Goal: Check status: Check status

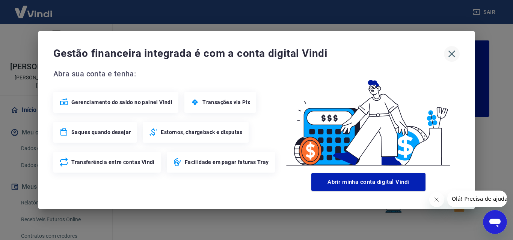
click at [454, 51] on icon "button" at bounding box center [451, 54] width 7 height 7
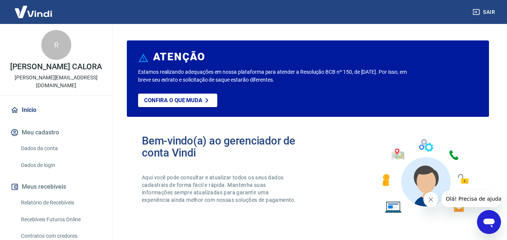
click at [69, 197] on link "Relatório de Recebíveis" at bounding box center [60, 202] width 85 height 15
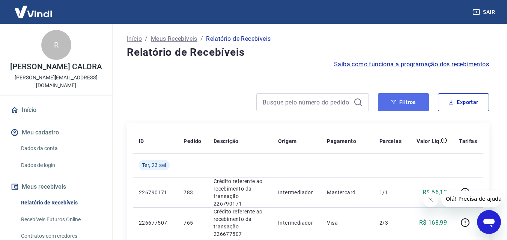
click at [401, 99] on button "Filtros" at bounding box center [403, 102] width 51 height 18
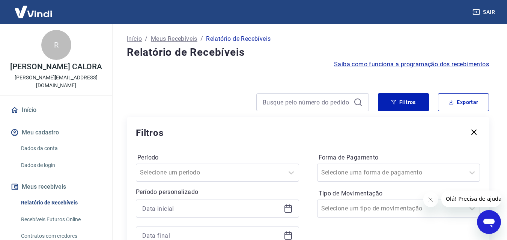
click at [292, 208] on icon at bounding box center [288, 208] width 9 height 9
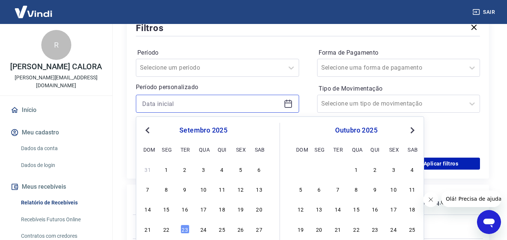
scroll to position [113, 0]
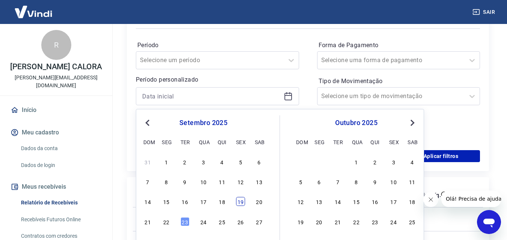
click at [242, 204] on div "19" at bounding box center [240, 201] width 9 height 9
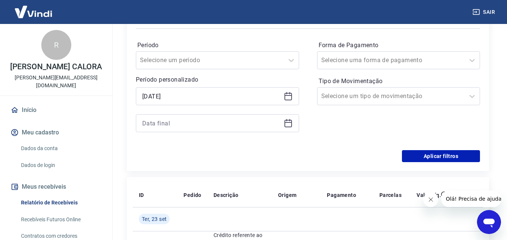
type input "[DATE]"
click at [284, 124] on icon at bounding box center [288, 124] width 8 height 8
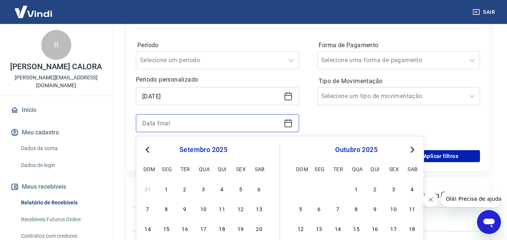
scroll to position [188, 0]
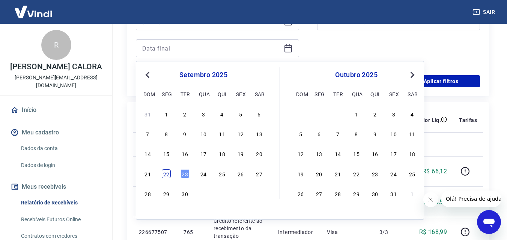
click at [167, 175] on div "22" at bounding box center [166, 174] width 9 height 9
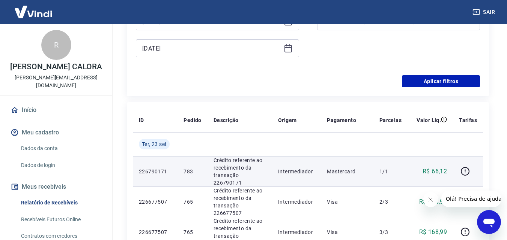
type input "[DATE]"
click at [165, 172] on p "226790171" at bounding box center [155, 172] width 33 height 8
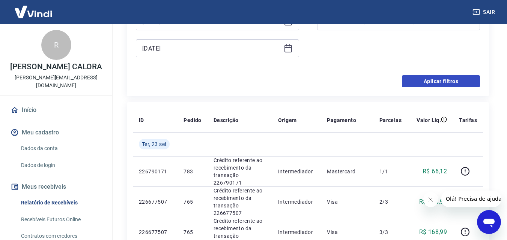
drag, startPoint x: 460, startPoint y: 75, endPoint x: 457, endPoint y: 79, distance: 5.3
click at [459, 75] on div "Período Selecione um período Período personalizado Selected date: [DATE] [DATE]…" at bounding box center [308, 15] width 344 height 120
click at [456, 80] on button "Aplicar filtros" at bounding box center [441, 81] width 78 height 12
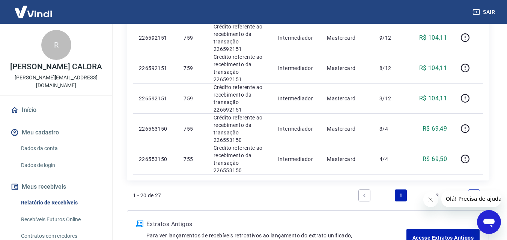
scroll to position [600, 0]
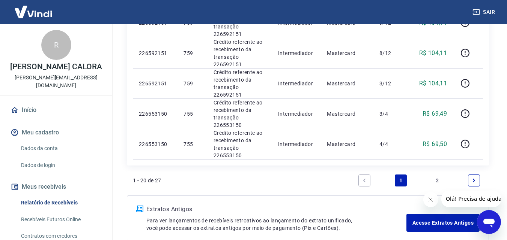
drag, startPoint x: 434, startPoint y: 180, endPoint x: 421, endPoint y: 112, distance: 69.6
click at [434, 180] on link "2" at bounding box center [437, 181] width 12 height 12
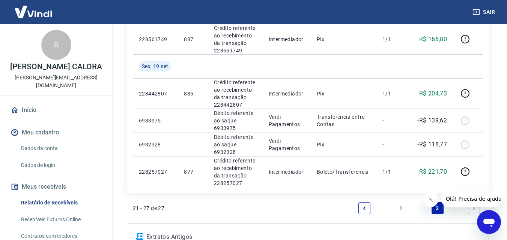
scroll to position [225, 0]
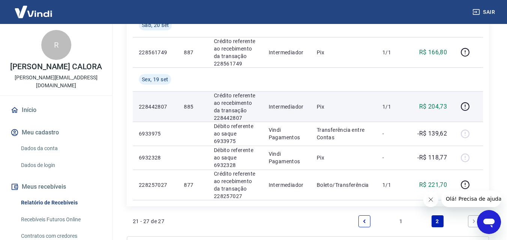
click at [442, 105] on p "R$ 204,73" at bounding box center [433, 106] width 28 height 9
click at [443, 105] on p "R$ 204,73" at bounding box center [433, 106] width 28 height 9
copy p "204,73"
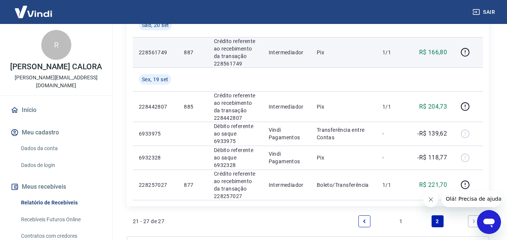
click at [435, 53] on p "R$ 166,80" at bounding box center [433, 52] width 28 height 9
copy p "166,80"
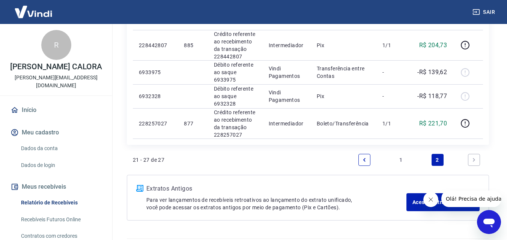
scroll to position [300, 0]
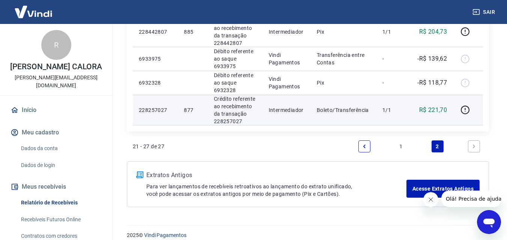
click at [433, 111] on p "R$ 221,70" at bounding box center [433, 110] width 28 height 9
copy p "221,70"
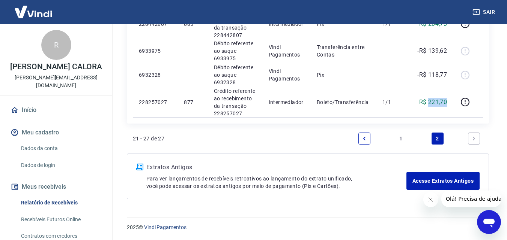
scroll to position [308, 0]
click at [398, 138] on link "1" at bounding box center [401, 138] width 12 height 12
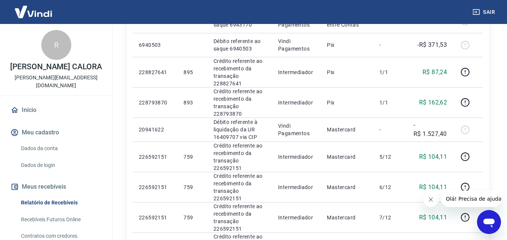
scroll to position [155, 0]
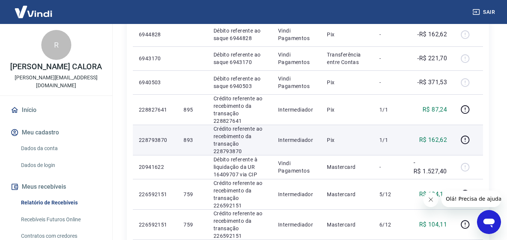
click at [437, 139] on p "R$ 162,62" at bounding box center [433, 140] width 28 height 9
copy p "162,62"
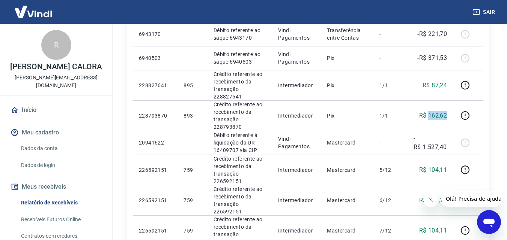
scroll to position [192, 0]
